Goal: Obtain resource: Download file/media

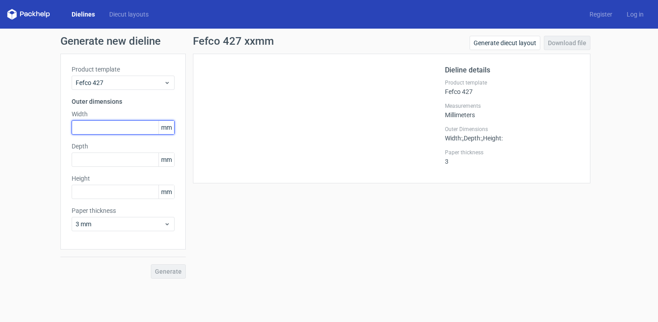
click at [133, 131] on input "text" at bounding box center [123, 127] width 103 height 14
type input "3"
type input "237"
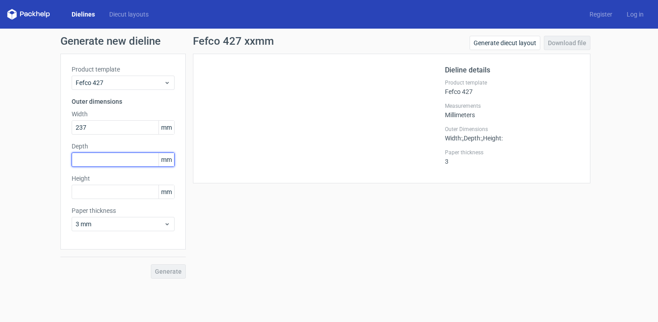
click at [106, 157] on input "text" at bounding box center [123, 160] width 103 height 14
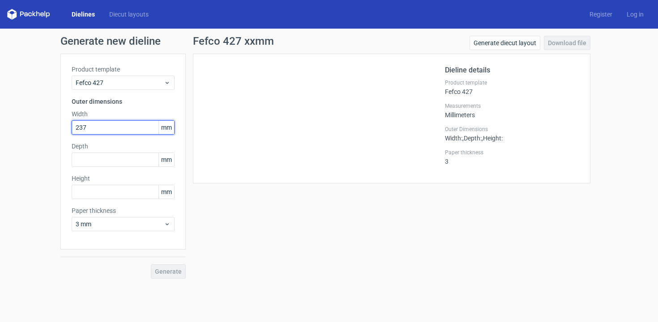
click at [108, 130] on input "237" at bounding box center [123, 127] width 103 height 14
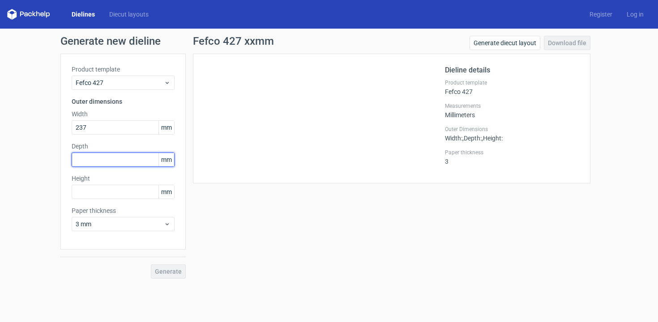
click at [107, 159] on input "text" at bounding box center [123, 160] width 103 height 14
type input "190"
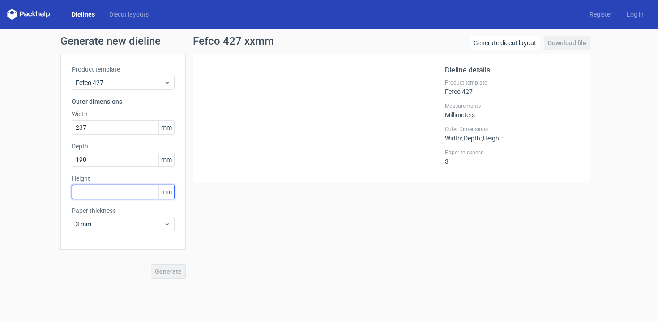
click at [107, 191] on input "text" at bounding box center [123, 192] width 103 height 14
type input "62"
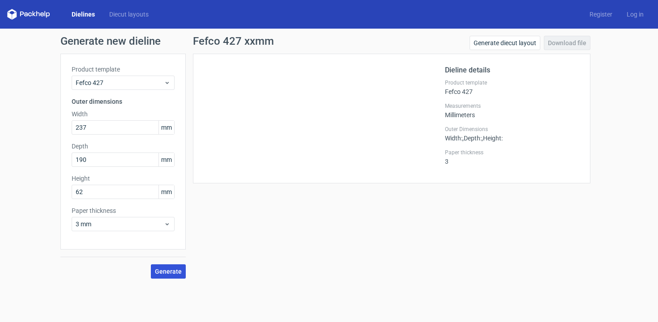
click at [168, 273] on span "Generate" at bounding box center [168, 272] width 27 height 6
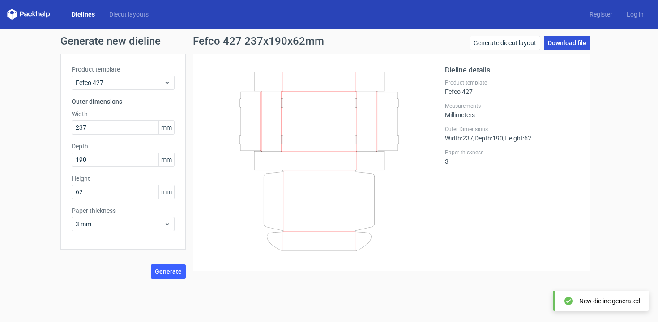
click at [565, 43] on link "Download file" at bounding box center [567, 43] width 47 height 14
